Goal: Navigation & Orientation: Find specific page/section

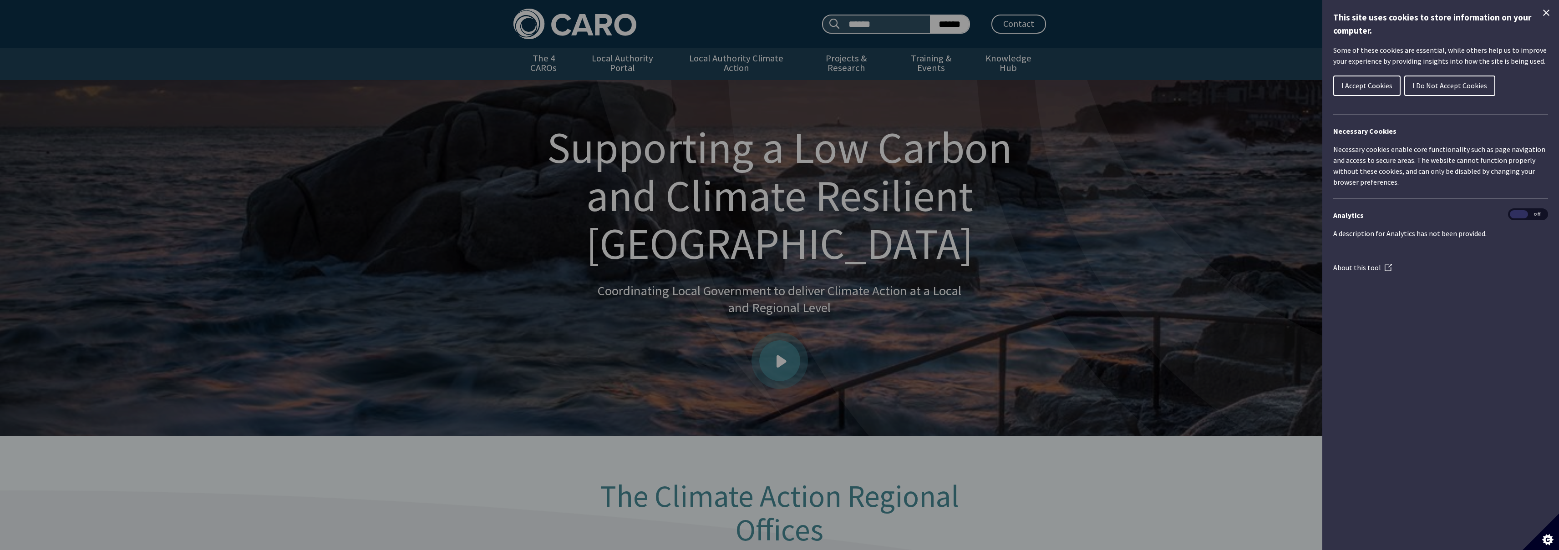
click at [1368, 82] on span "I Accept Cookies" at bounding box center [1366, 85] width 51 height 9
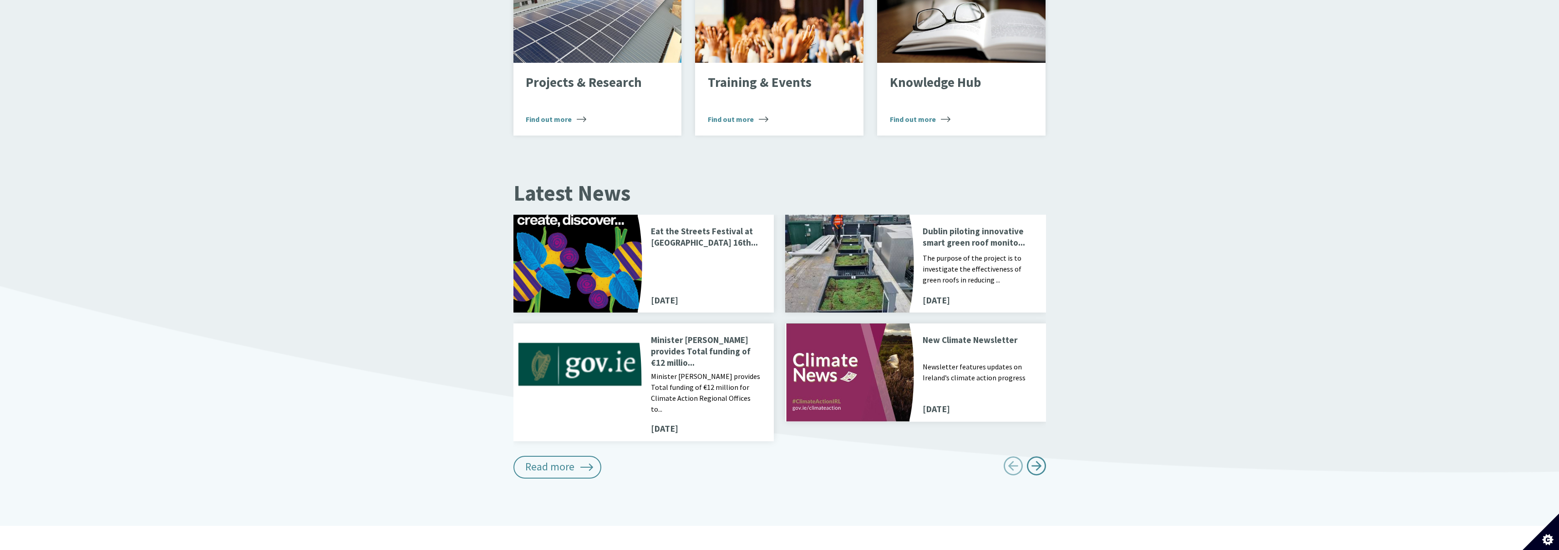
scroll to position [874, 0]
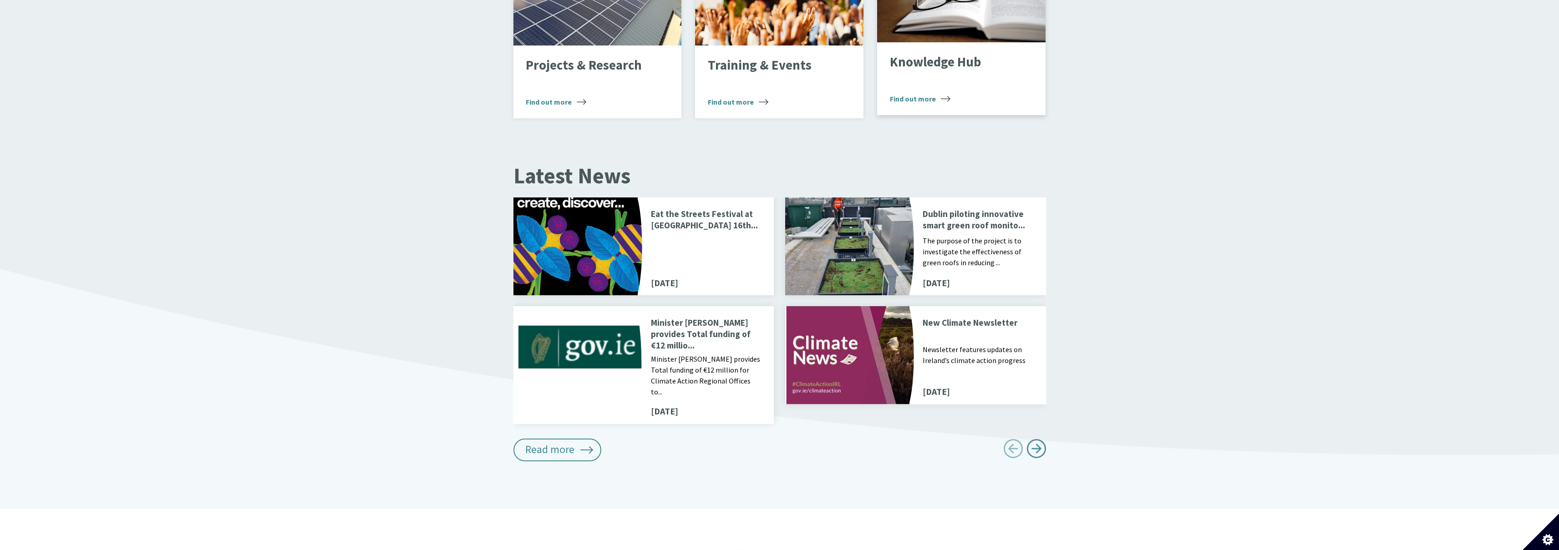
click at [960, 56] on p "Knowledge Hub" at bounding box center [954, 62] width 129 height 15
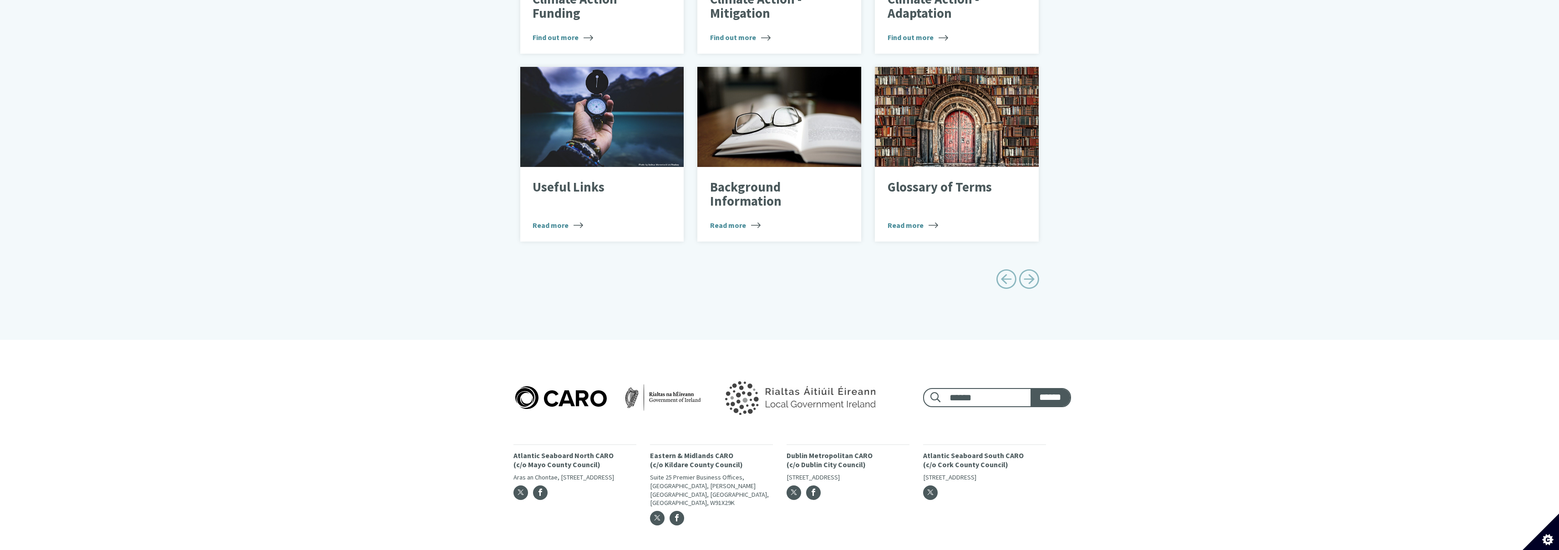
scroll to position [455, 0]
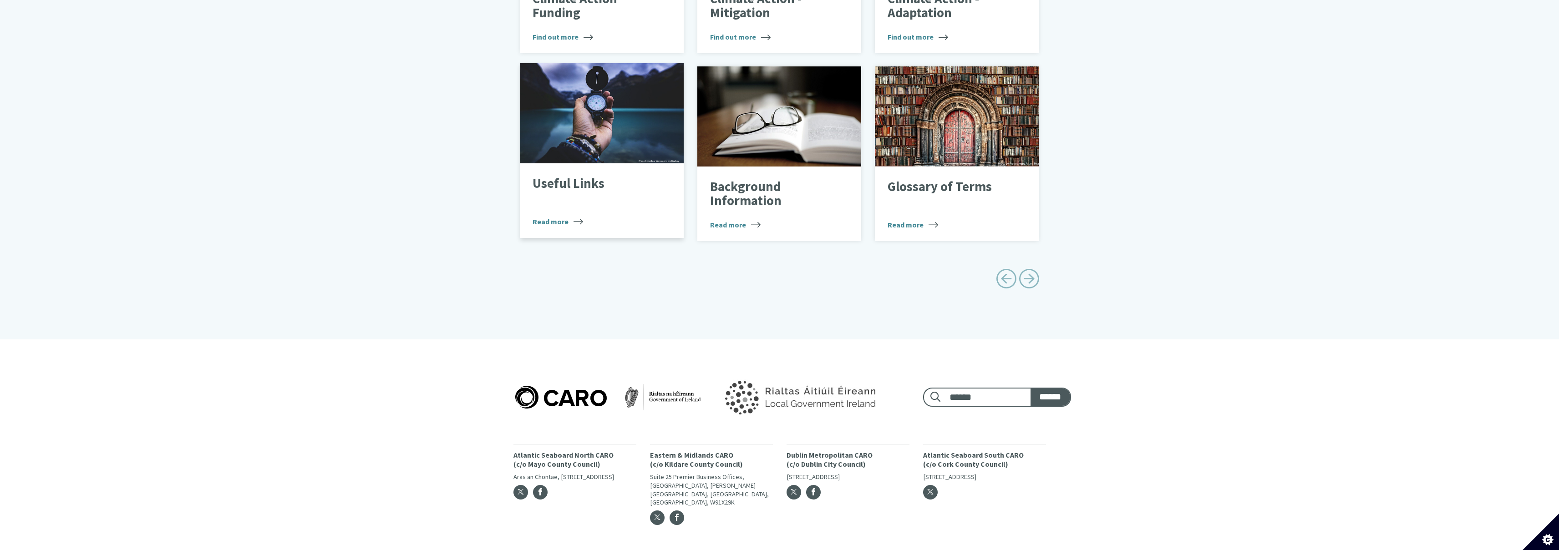
click at [587, 177] on p "Useful Links" at bounding box center [595, 184] width 125 height 15
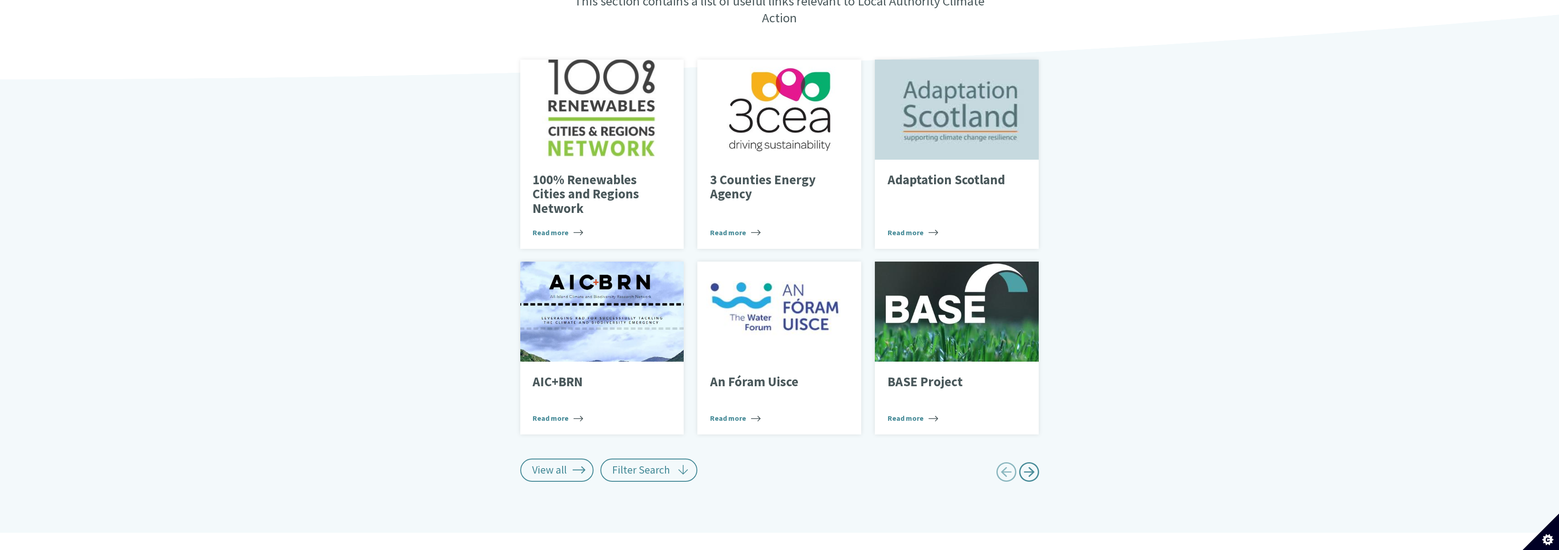
scroll to position [291, 0]
